Goal: Navigation & Orientation: Go to known website

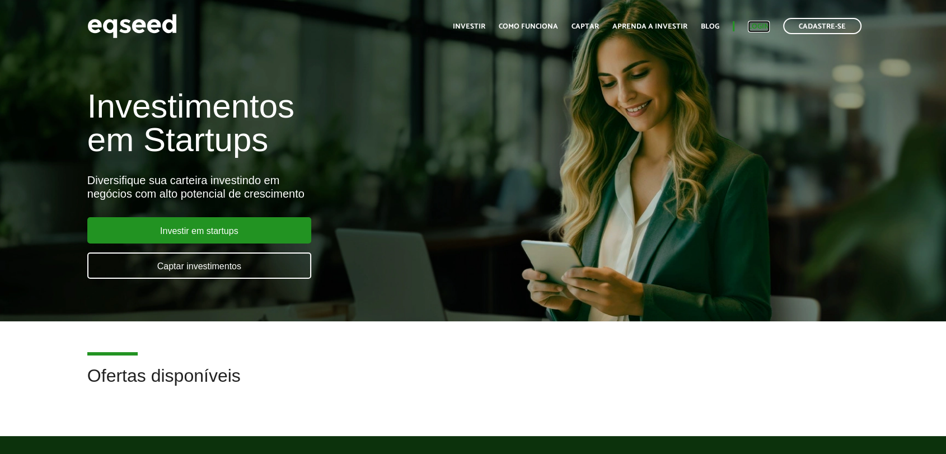
click at [752, 23] on link "Login" at bounding box center [758, 26] width 22 height 7
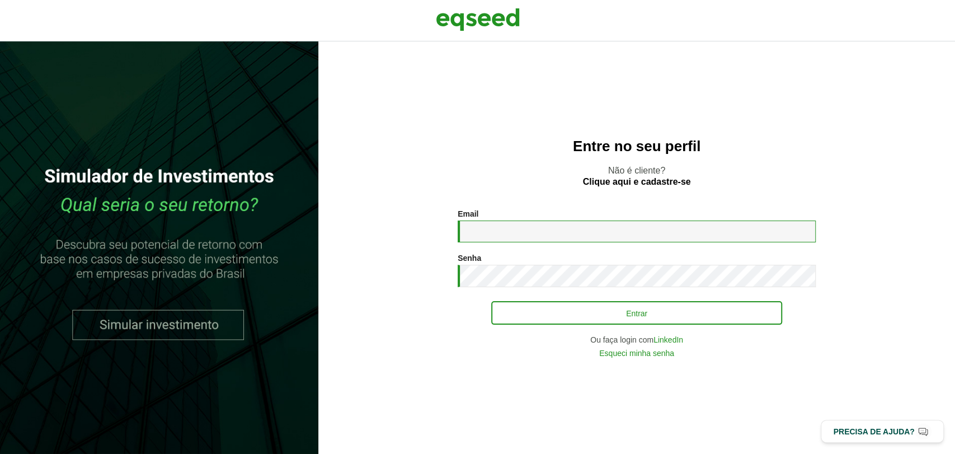
type input "**********"
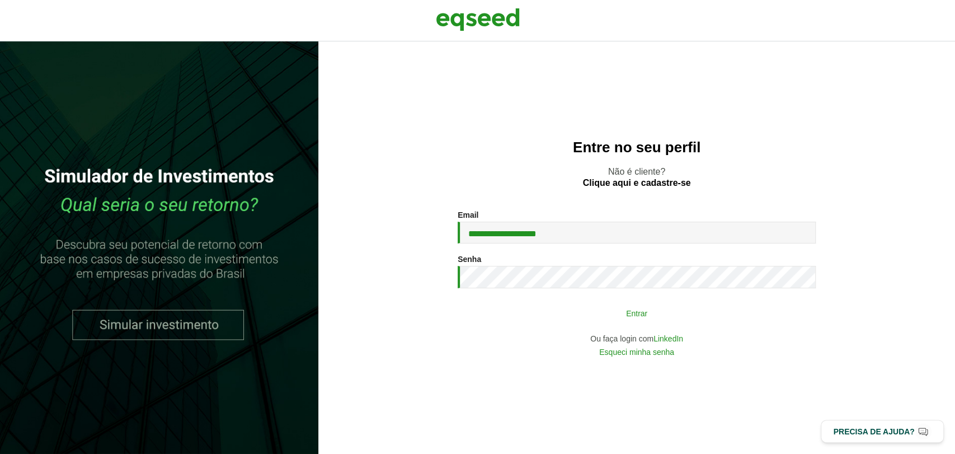
click at [583, 307] on button "Entrar" at bounding box center [636, 312] width 291 height 21
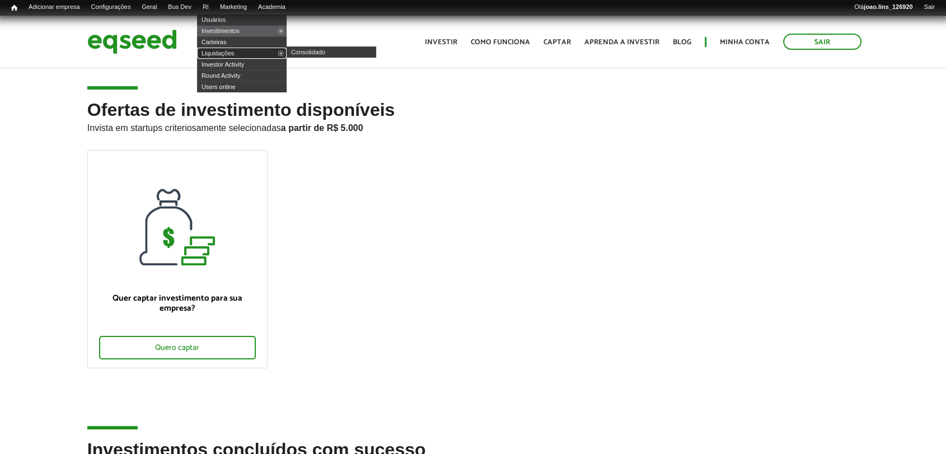
click at [228, 53] on link "Liquidações" at bounding box center [242, 53] width 90 height 11
